Goal: Information Seeking & Learning: Learn about a topic

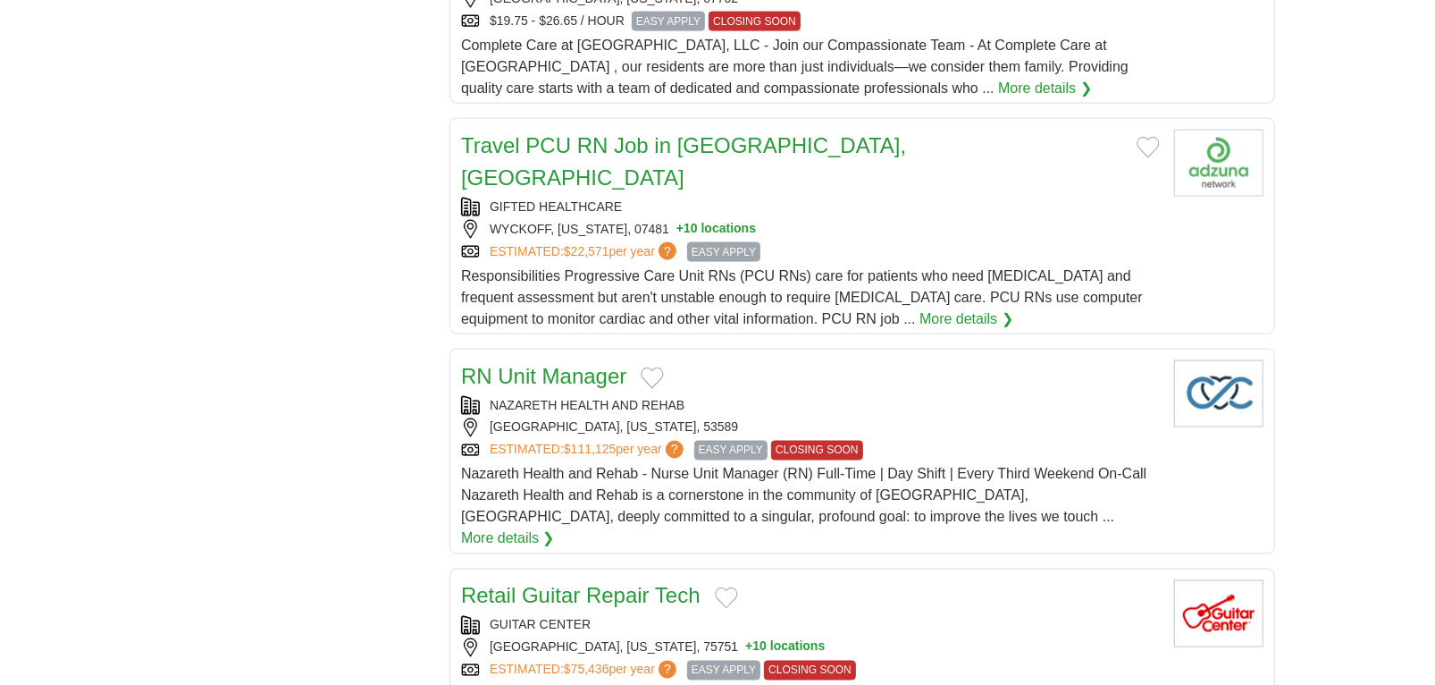
scroll to position [1877, 0]
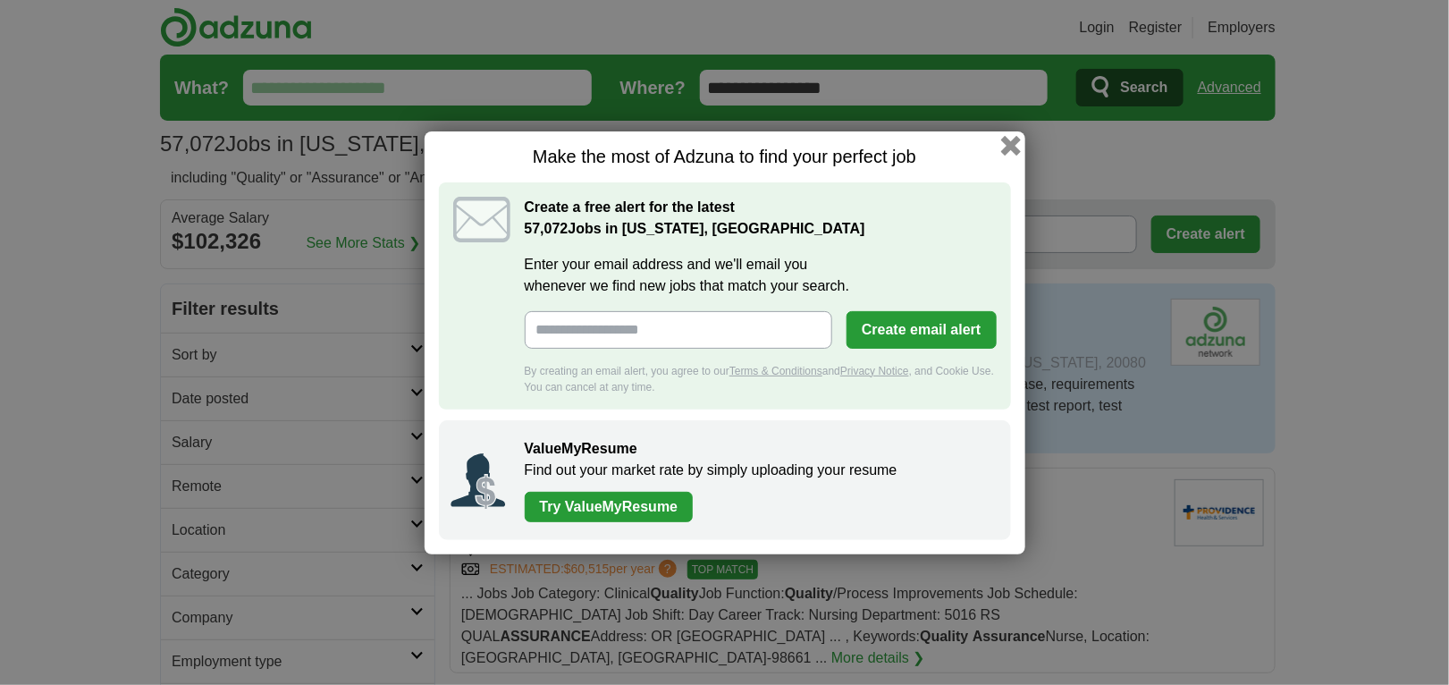
click at [1009, 146] on button "button" at bounding box center [1010, 145] width 20 height 20
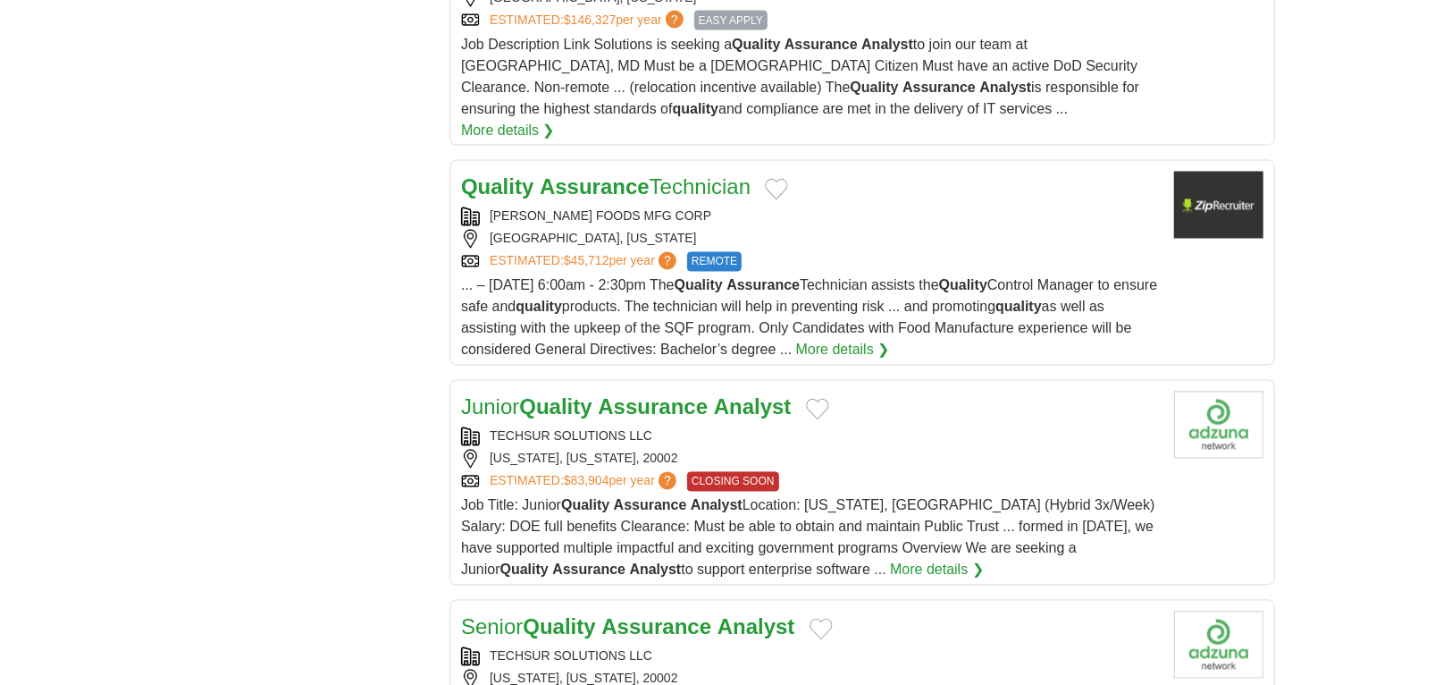
scroll to position [2055, 0]
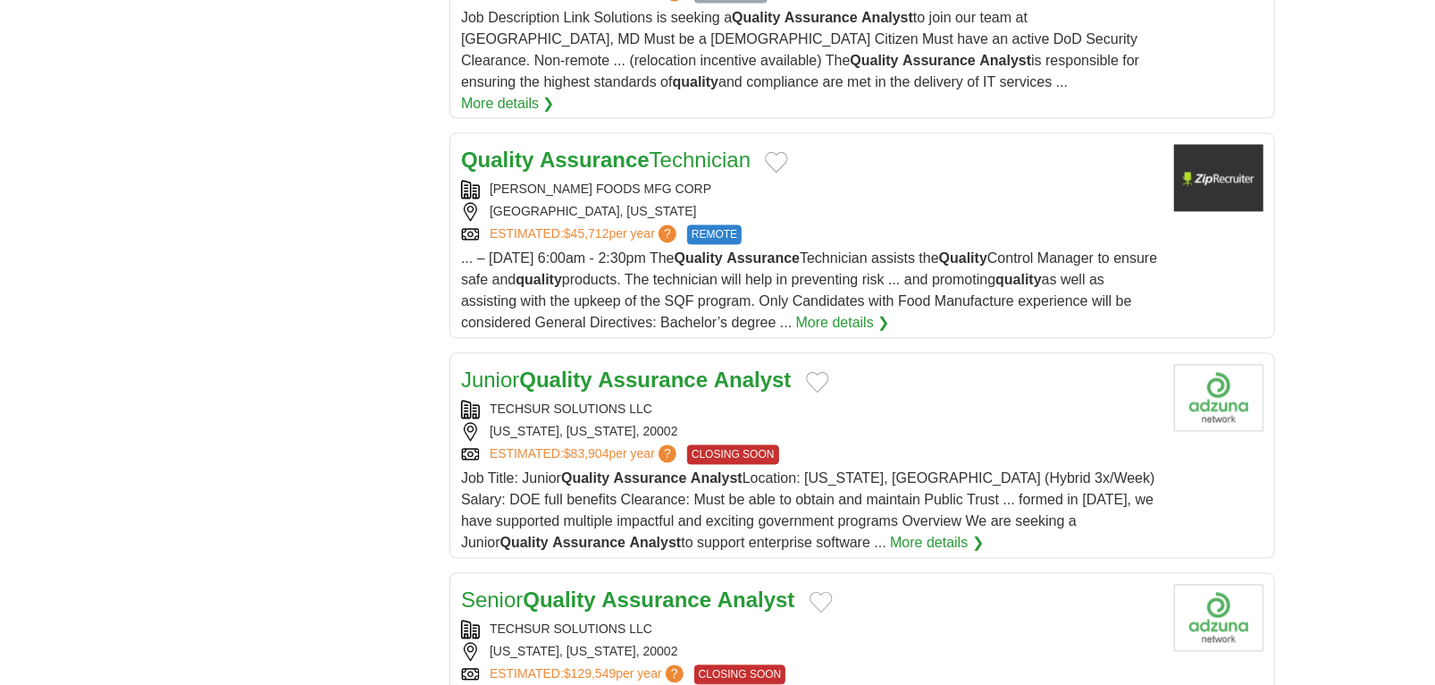
drag, startPoint x: 928, startPoint y: 462, endPoint x: 888, endPoint y: 559, distance: 104.6
click at [888, 584] on div "Senior Quality Assurance Analyst" at bounding box center [810, 600] width 699 height 32
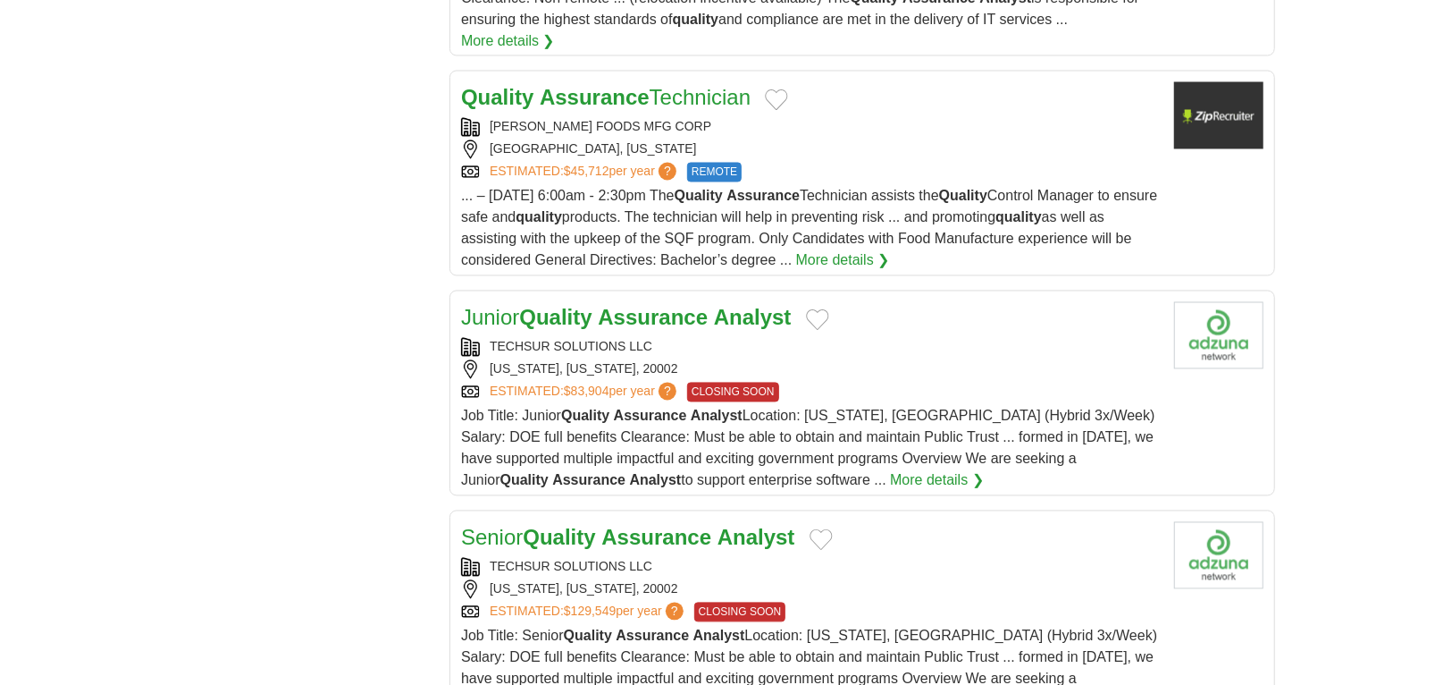
scroll to position [2145, 0]
